Goal: Transaction & Acquisition: Purchase product/service

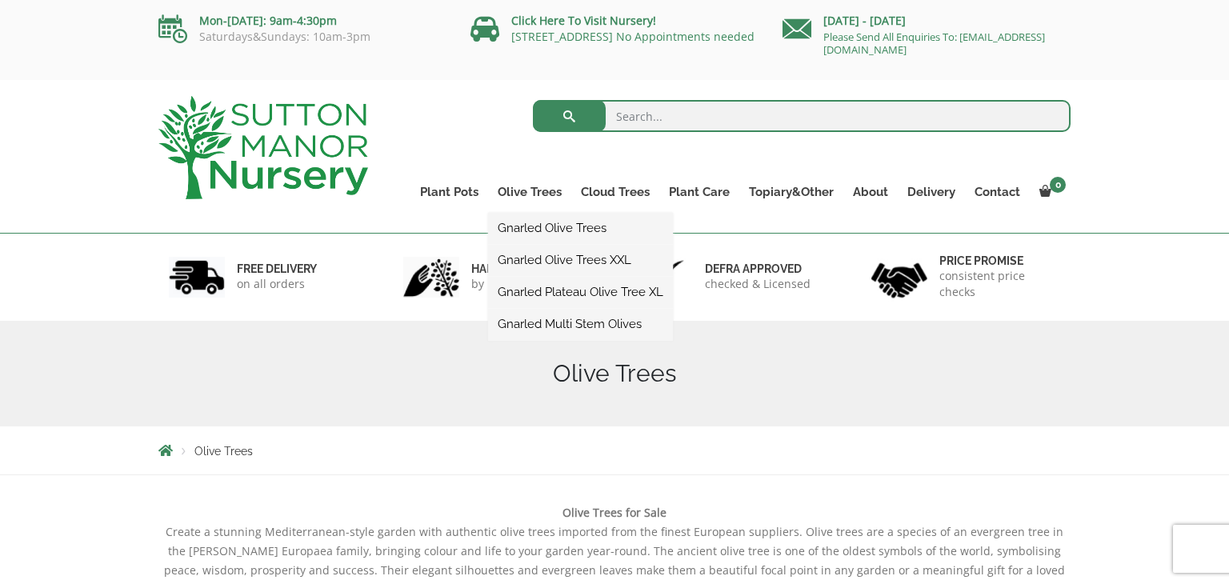
click at [557, 325] on link "Gnarled Multi Stem Olives" at bounding box center [580, 324] width 185 height 24
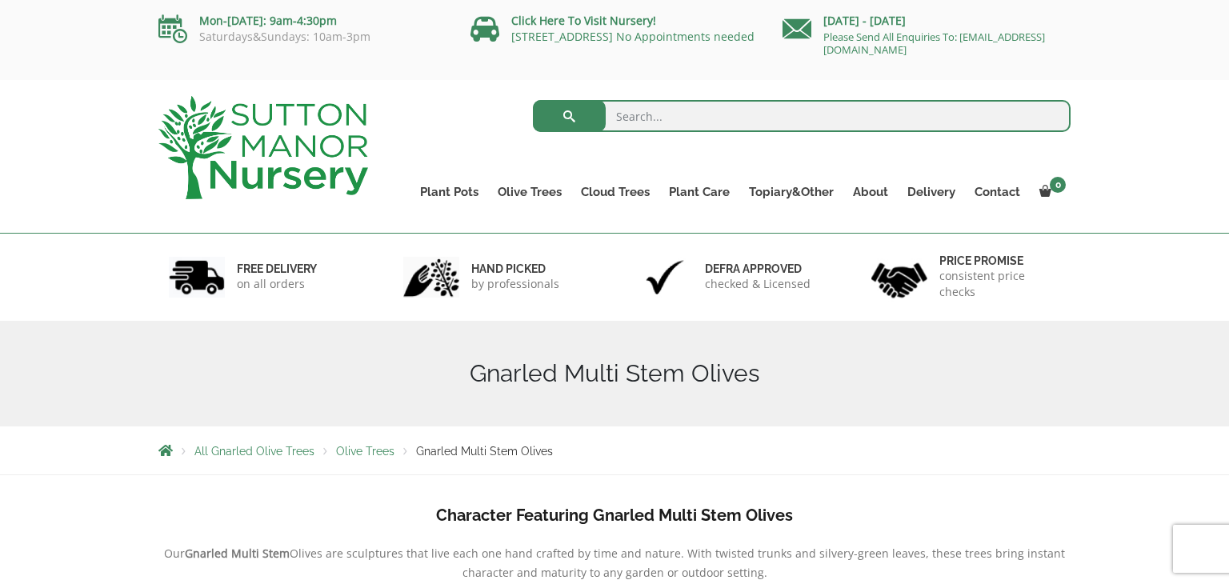
click at [1135, 98] on div "Search for: Plant Pots Resin Bonded Pots The Amalfi Pots The Milan Pots The Cap…" at bounding box center [614, 157] width 1229 height 154
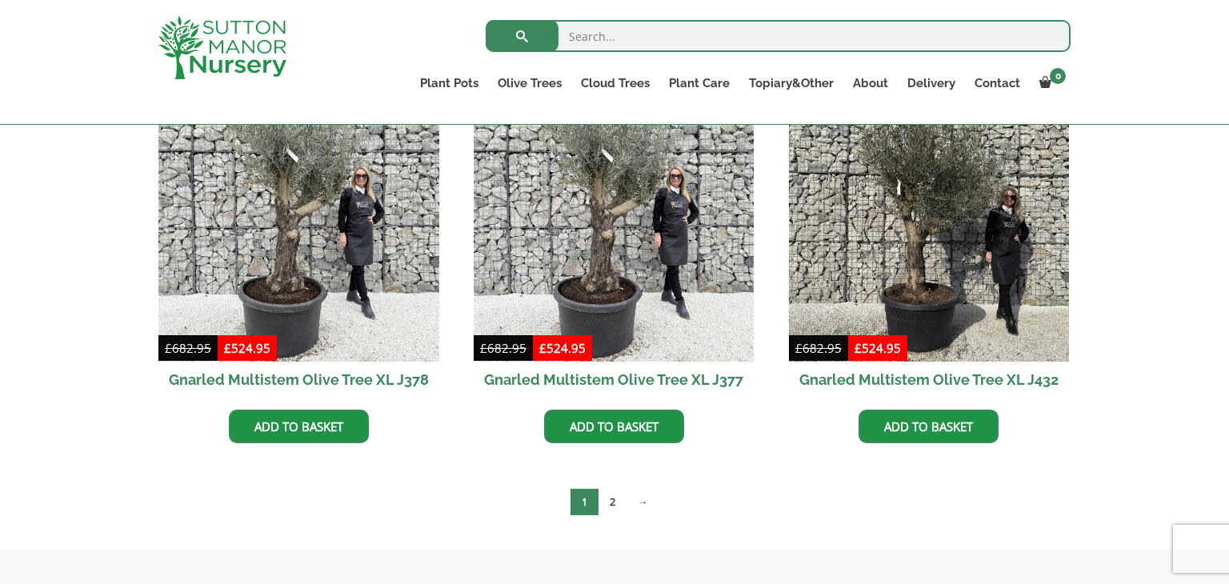
scroll to position [2720, 0]
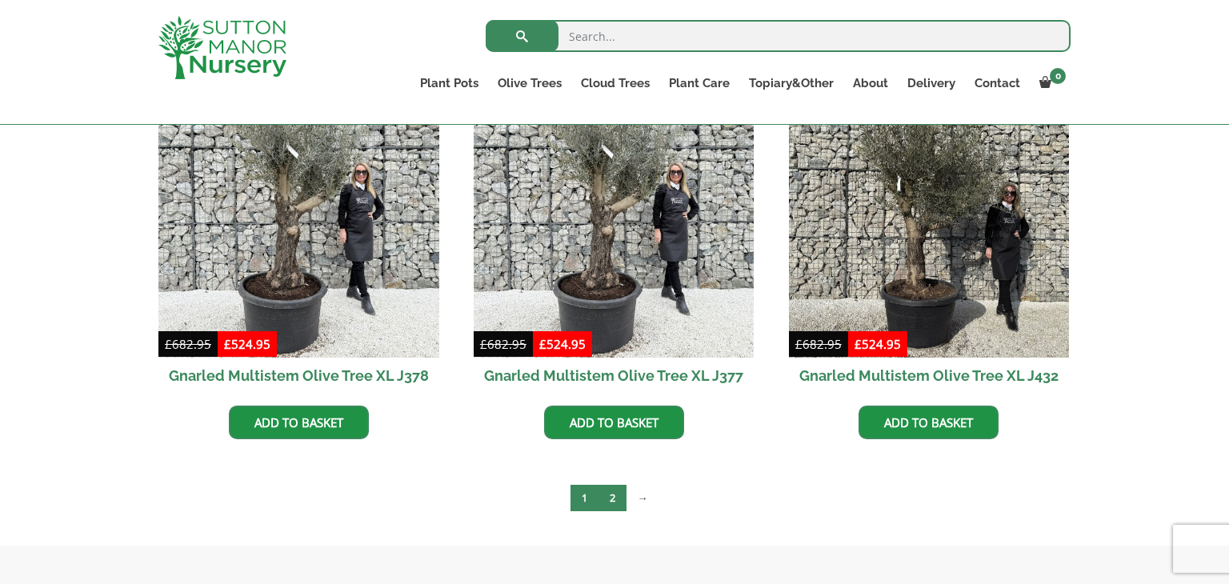
click at [610, 489] on link "2" at bounding box center [612, 498] width 28 height 26
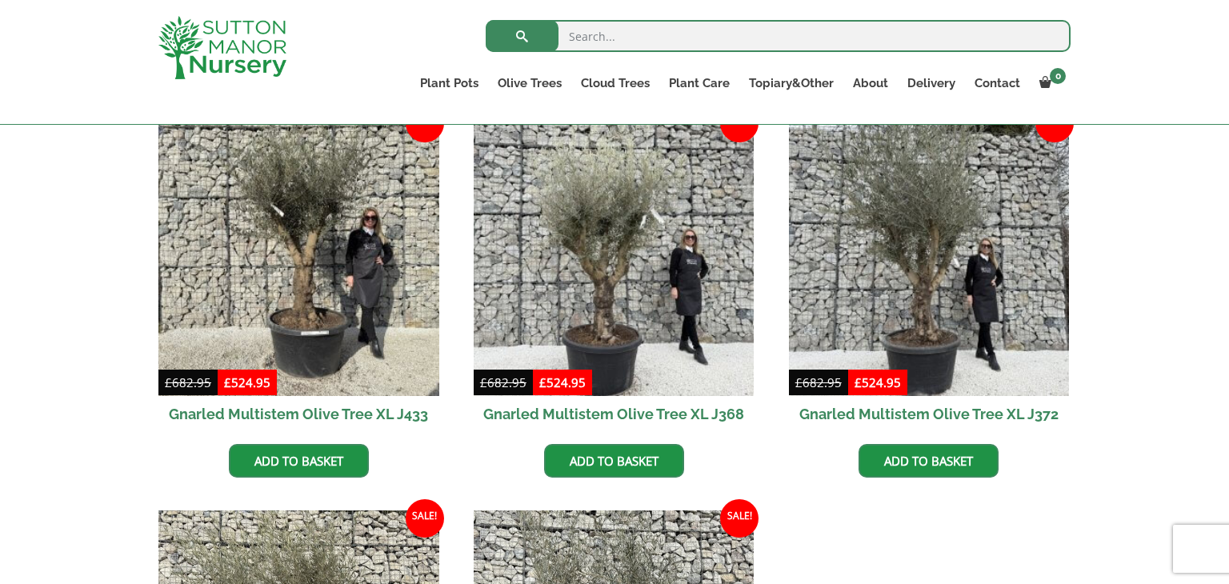
scroll to position [416, 0]
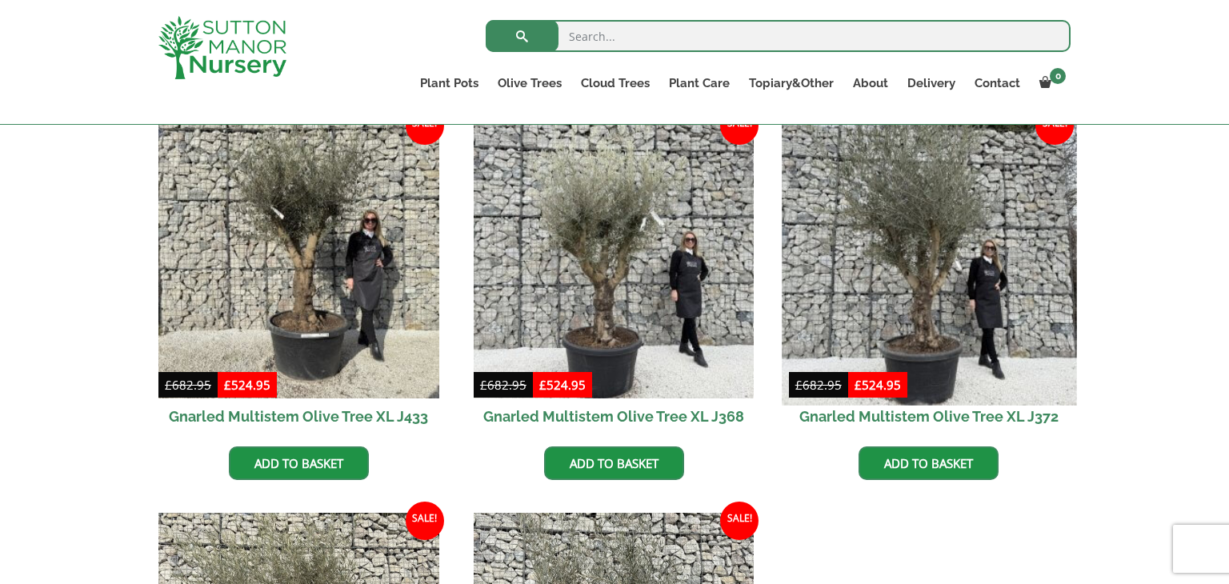
click at [962, 290] on img at bounding box center [928, 257] width 294 height 294
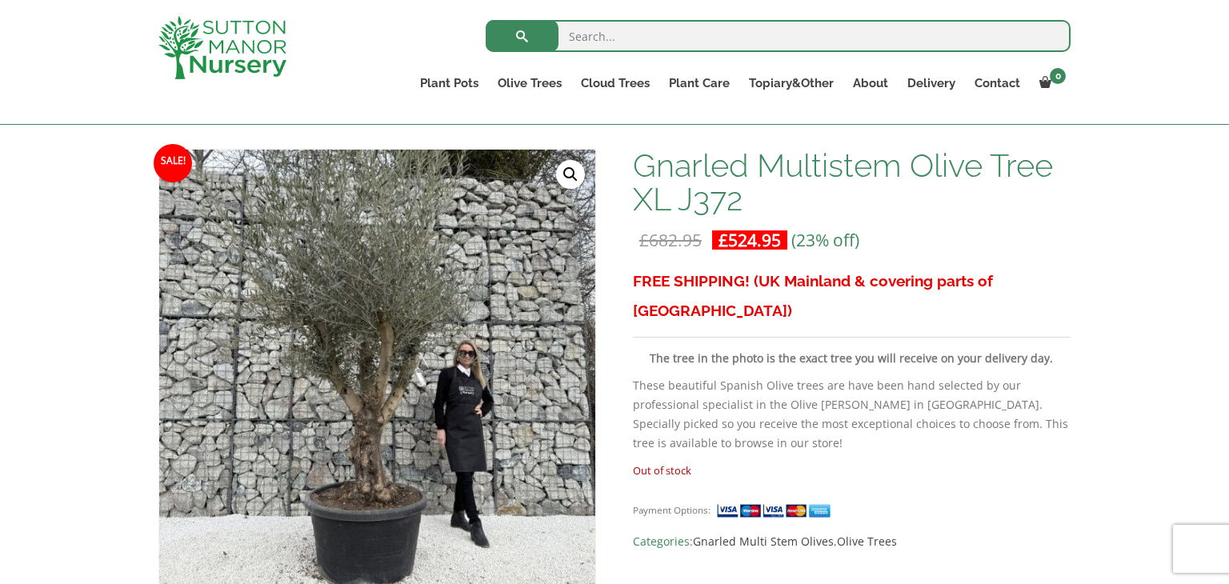
scroll to position [224, 0]
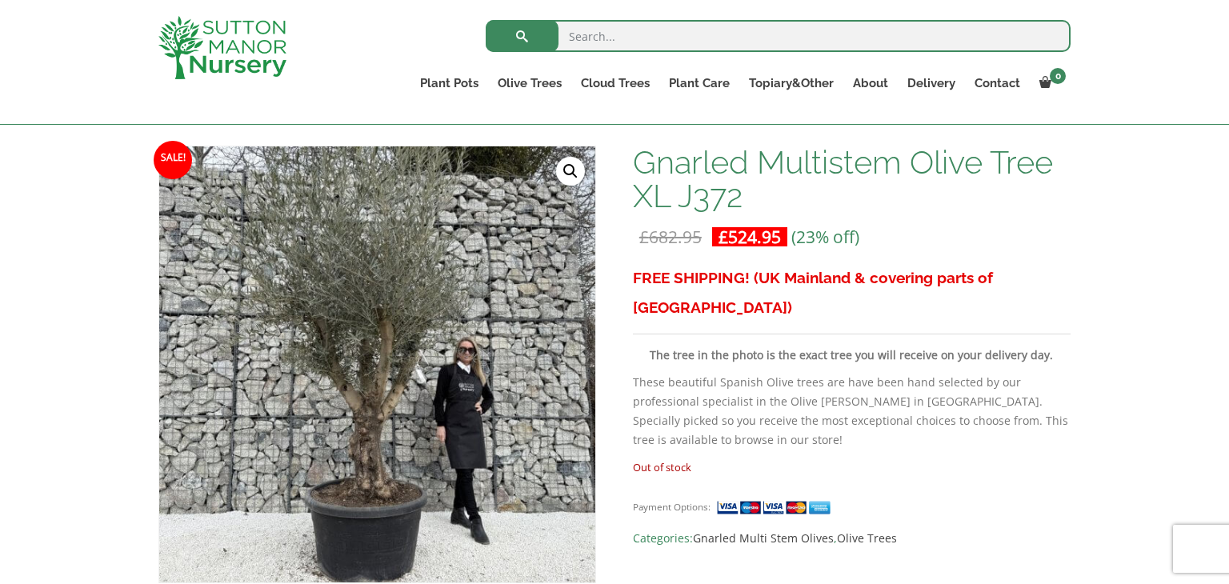
click at [573, 166] on link "🔍" at bounding box center [570, 171] width 29 height 29
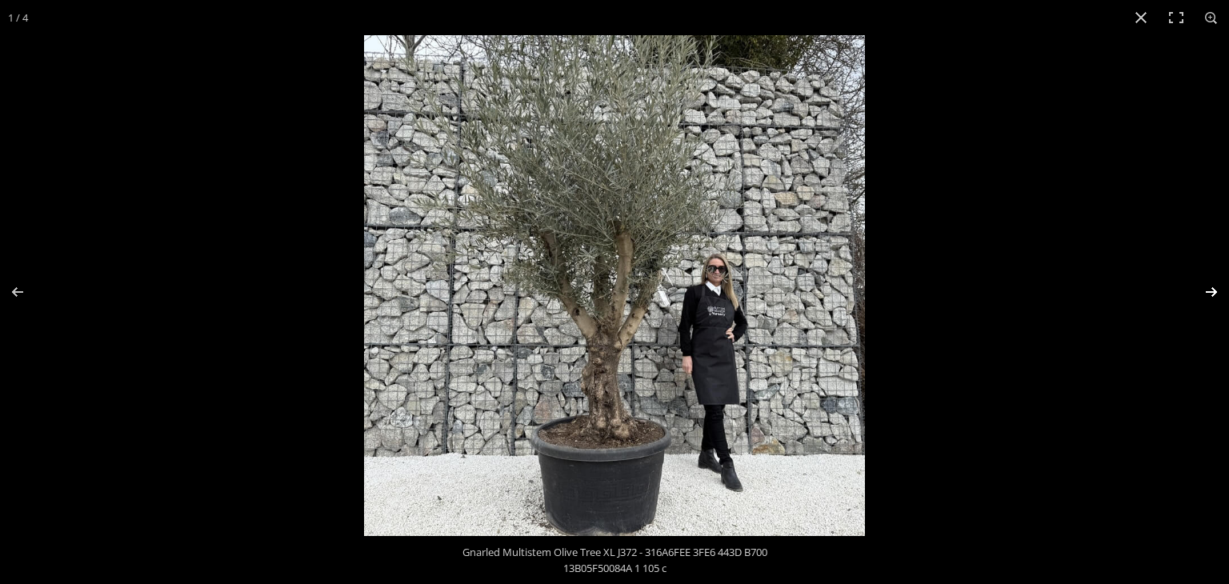
click at [1208, 295] on button "Next (arrow right)" at bounding box center [1201, 292] width 56 height 80
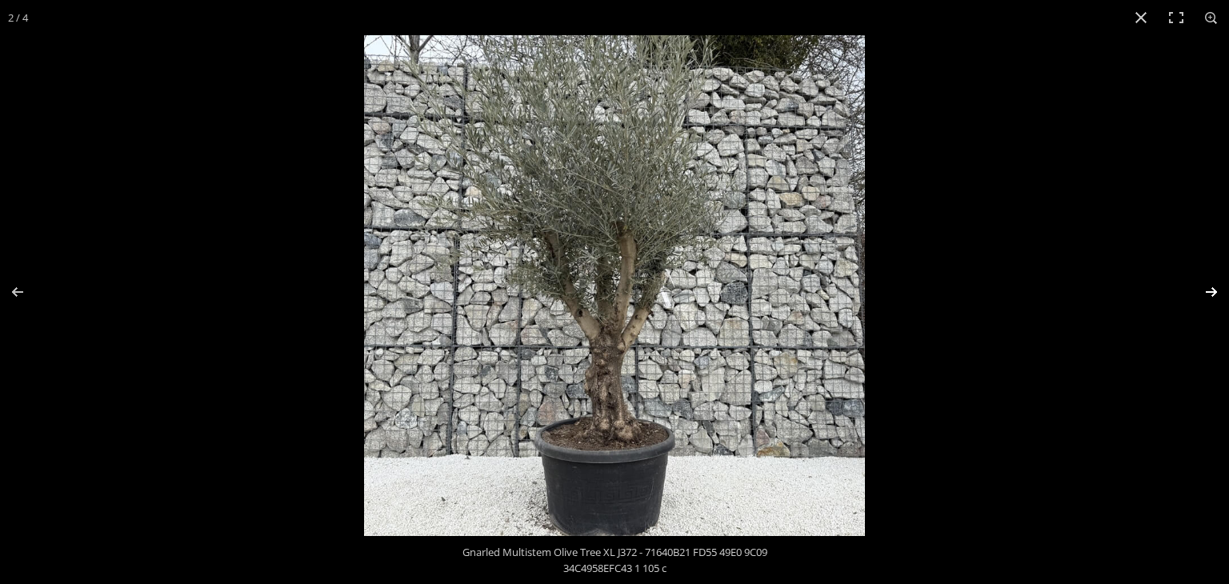
click at [1208, 295] on button "Next (arrow right)" at bounding box center [1201, 292] width 56 height 80
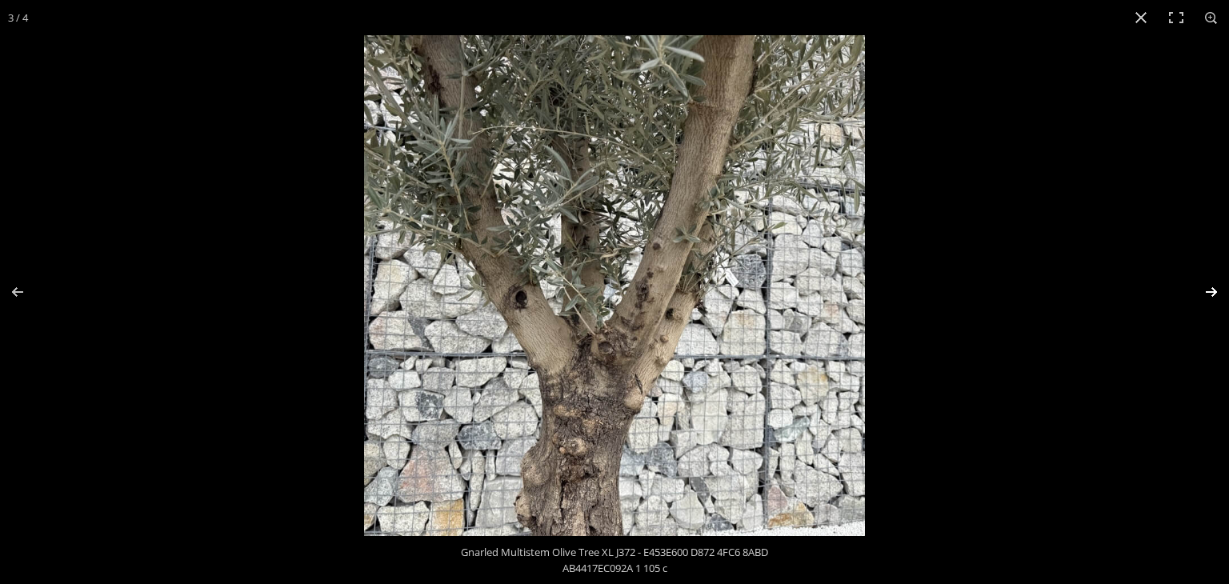
click at [1209, 294] on button "Next (arrow right)" at bounding box center [1201, 292] width 56 height 80
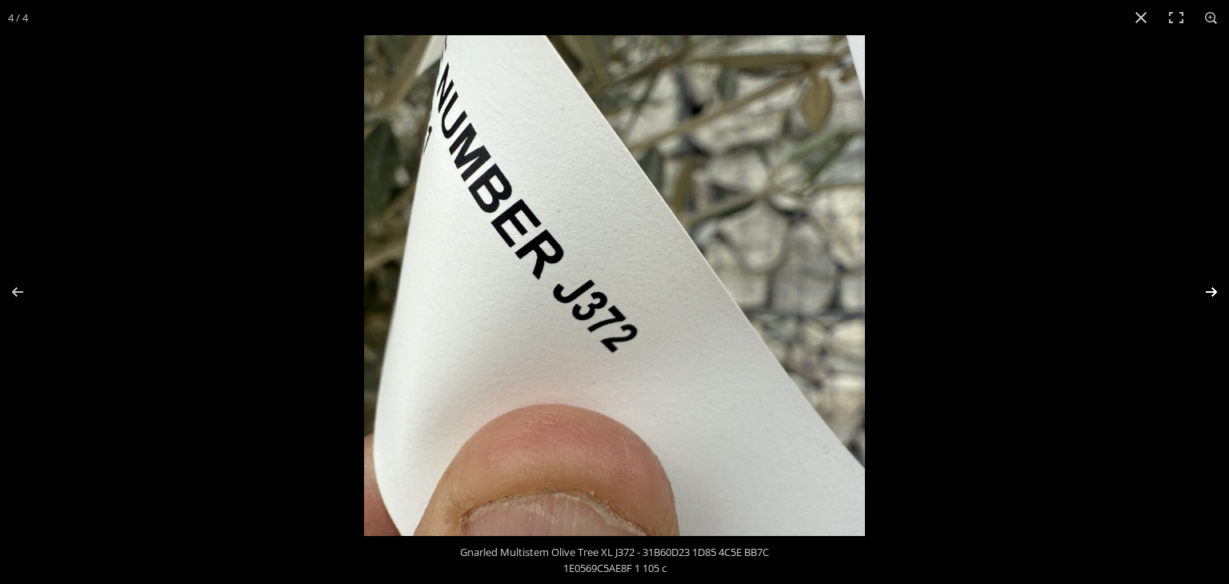
click at [1209, 294] on button "Next (arrow right)" at bounding box center [1201, 292] width 56 height 80
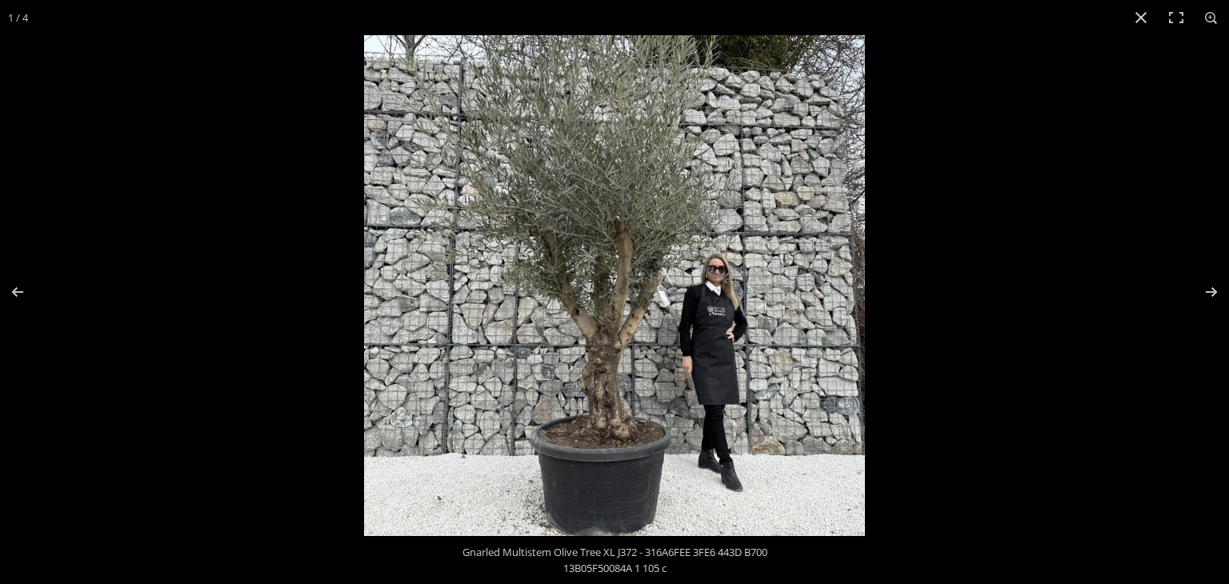
click at [660, 327] on img at bounding box center [614, 285] width 501 height 501
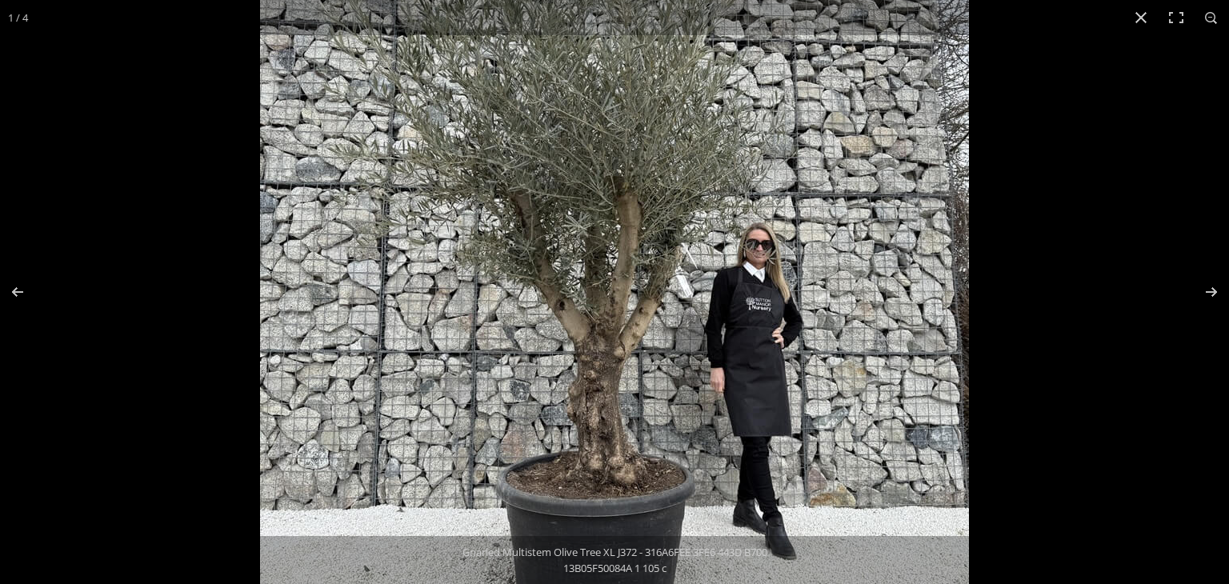
click at [616, 334] on img at bounding box center [614, 268] width 709 height 709
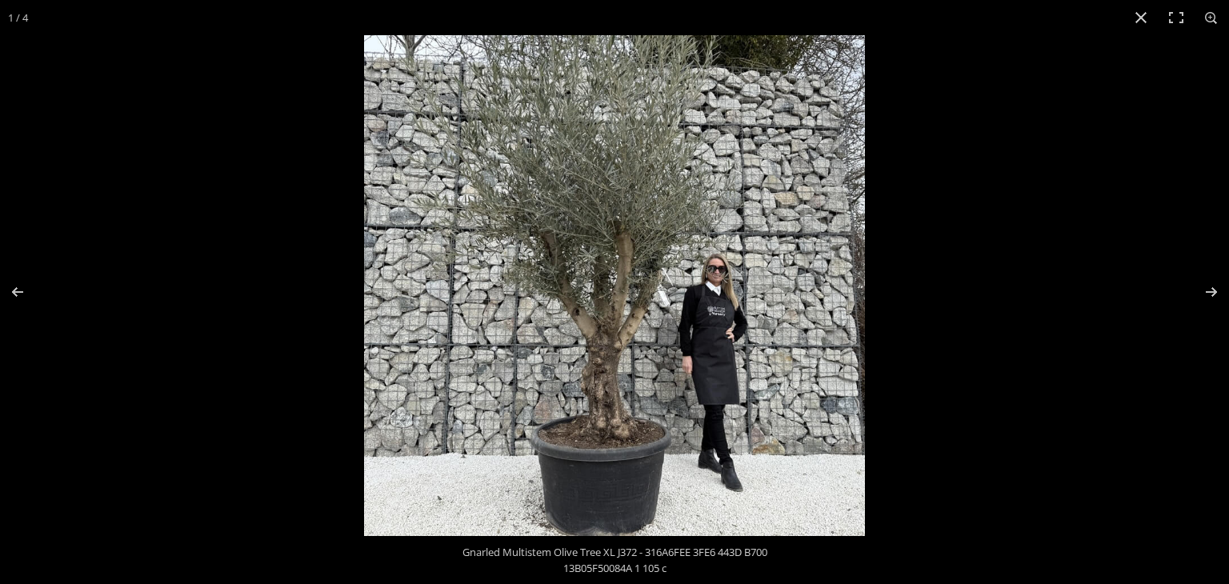
click at [616, 334] on img at bounding box center [614, 285] width 501 height 501
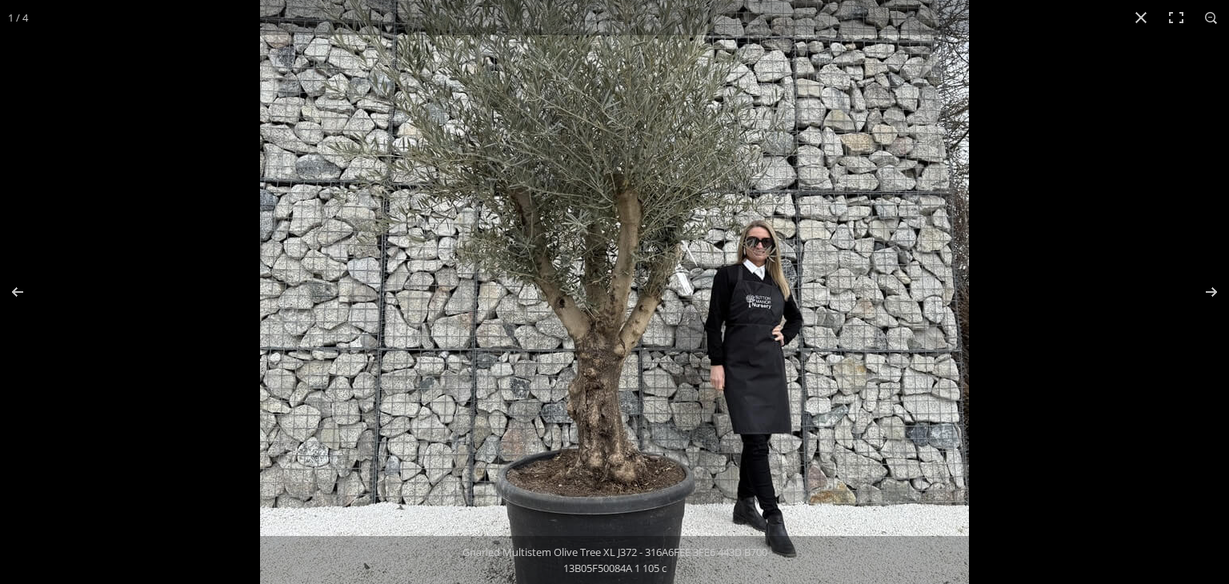
click at [616, 334] on img at bounding box center [614, 265] width 709 height 709
click at [1210, 293] on button "Next (arrow right)" at bounding box center [1201, 292] width 56 height 80
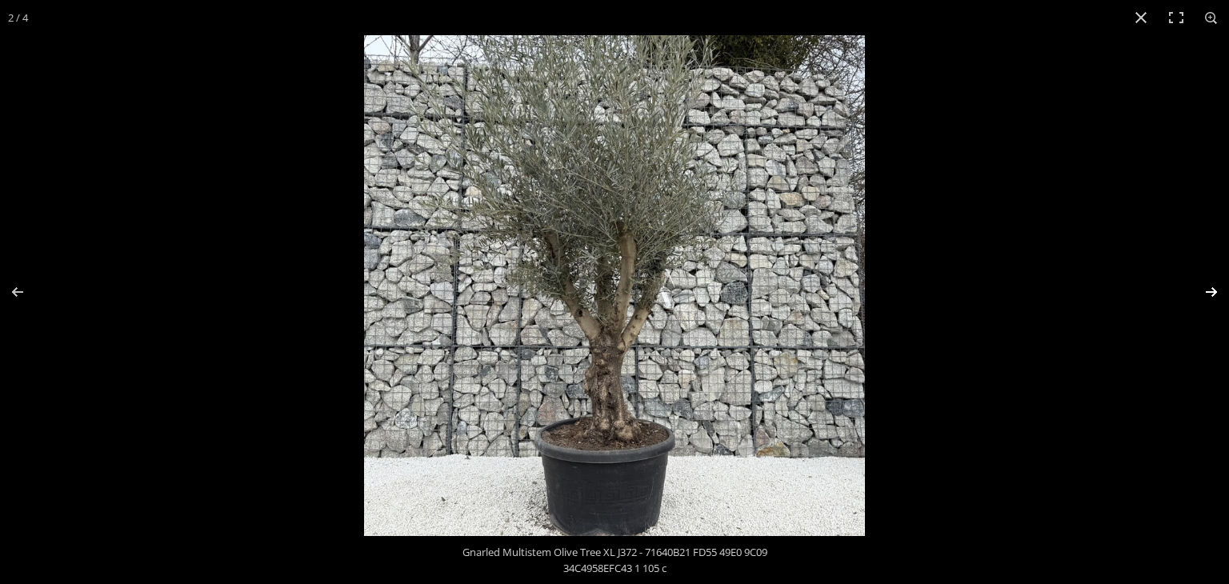
click at [1205, 290] on button "Next (arrow right)" at bounding box center [1201, 292] width 56 height 80
